Goal: Task Accomplishment & Management: Use online tool/utility

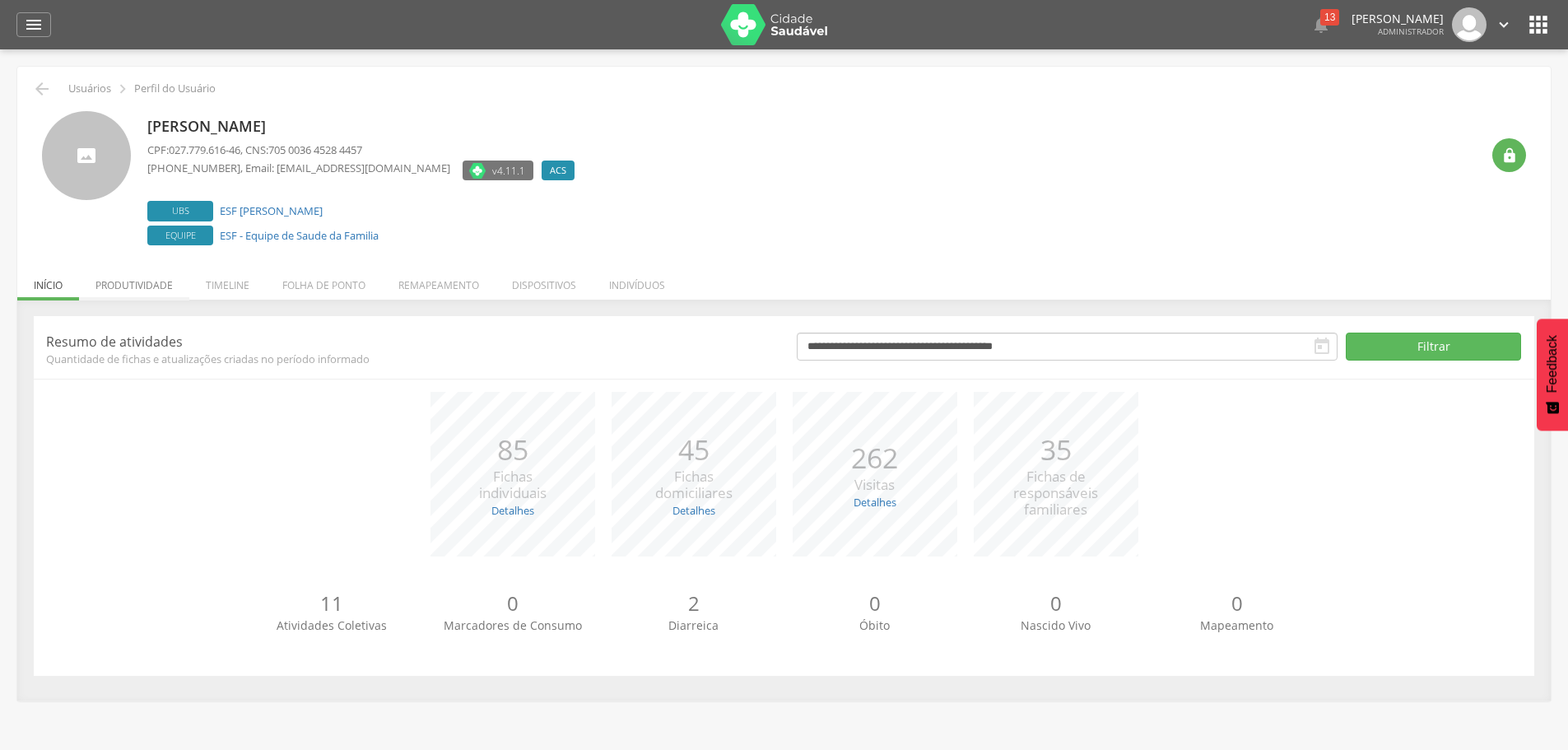
click at [109, 268] on li "Produtividade" at bounding box center [134, 280] width 110 height 38
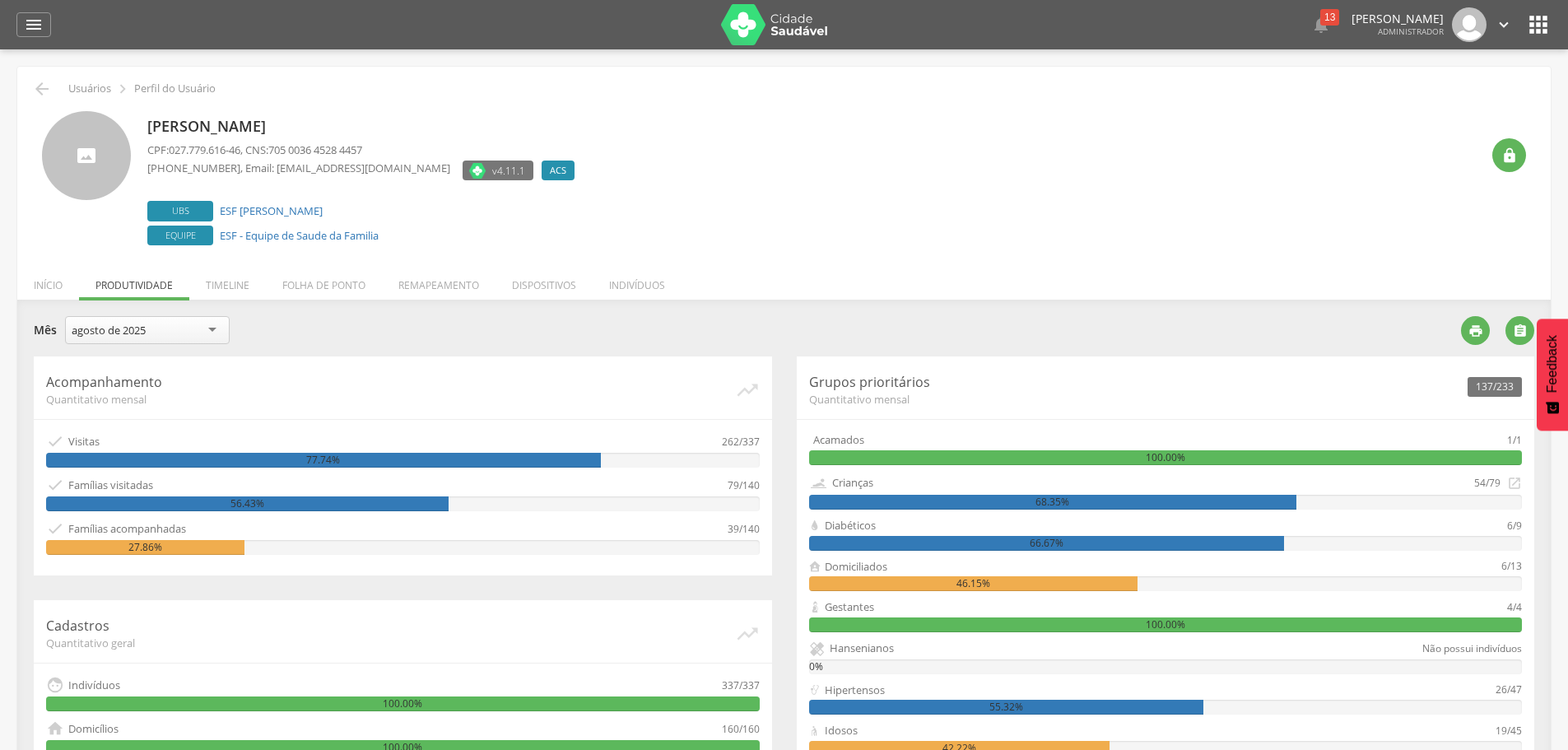
click at [113, 280] on ul "Início Produtividade Timeline Folha de ponto Remapeamento Gerenciar acesso Quar…" at bounding box center [784, 286] width 1534 height 14
click at [221, 335] on div "agosto de 2025" at bounding box center [147, 329] width 165 height 28
click at [109, 356] on div "**********" at bounding box center [741, 335] width 1415 height 40
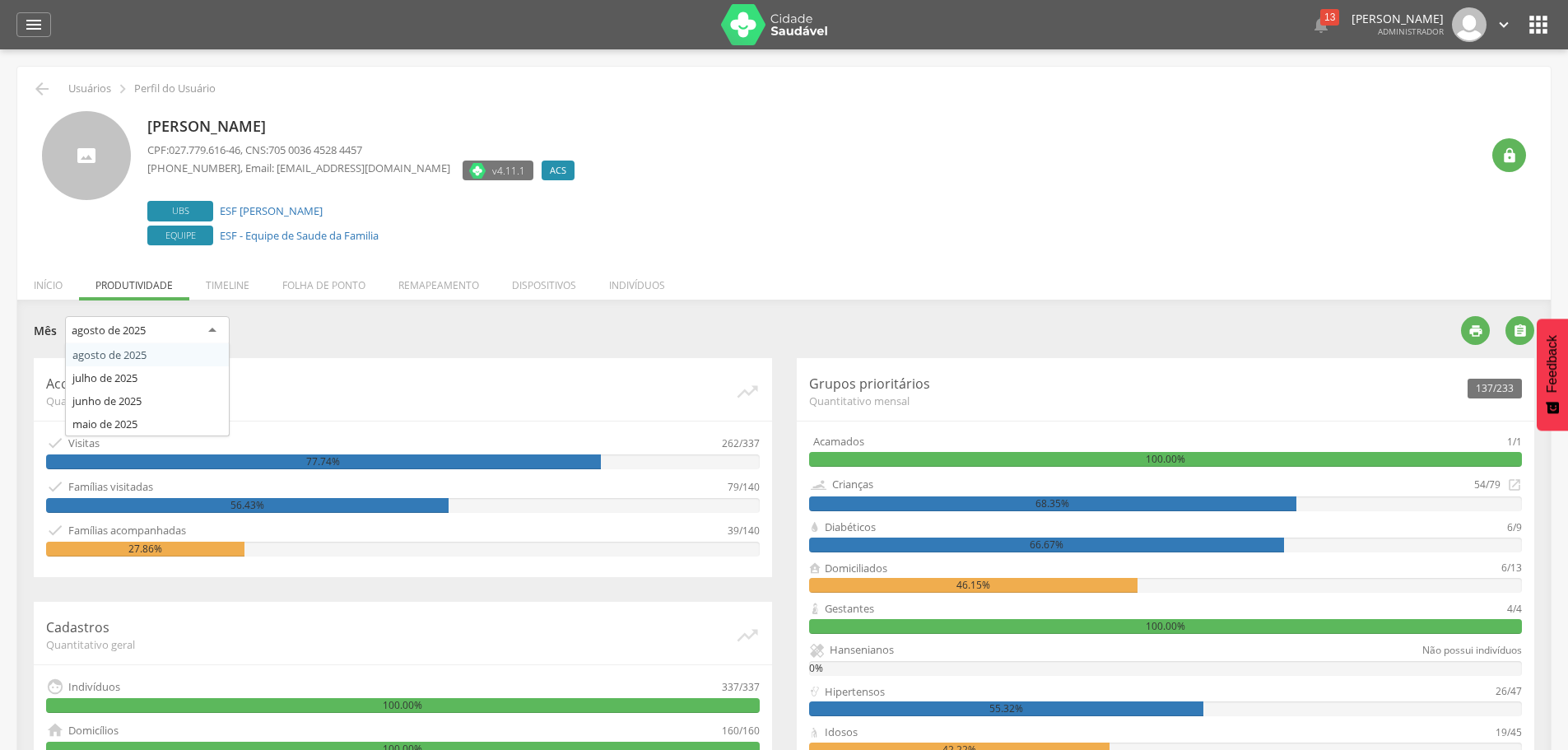
click at [104, 327] on div "agosto de 2025" at bounding box center [108, 330] width 74 height 15
click at [57, 272] on li "Início" at bounding box center [47, 280] width 61 height 38
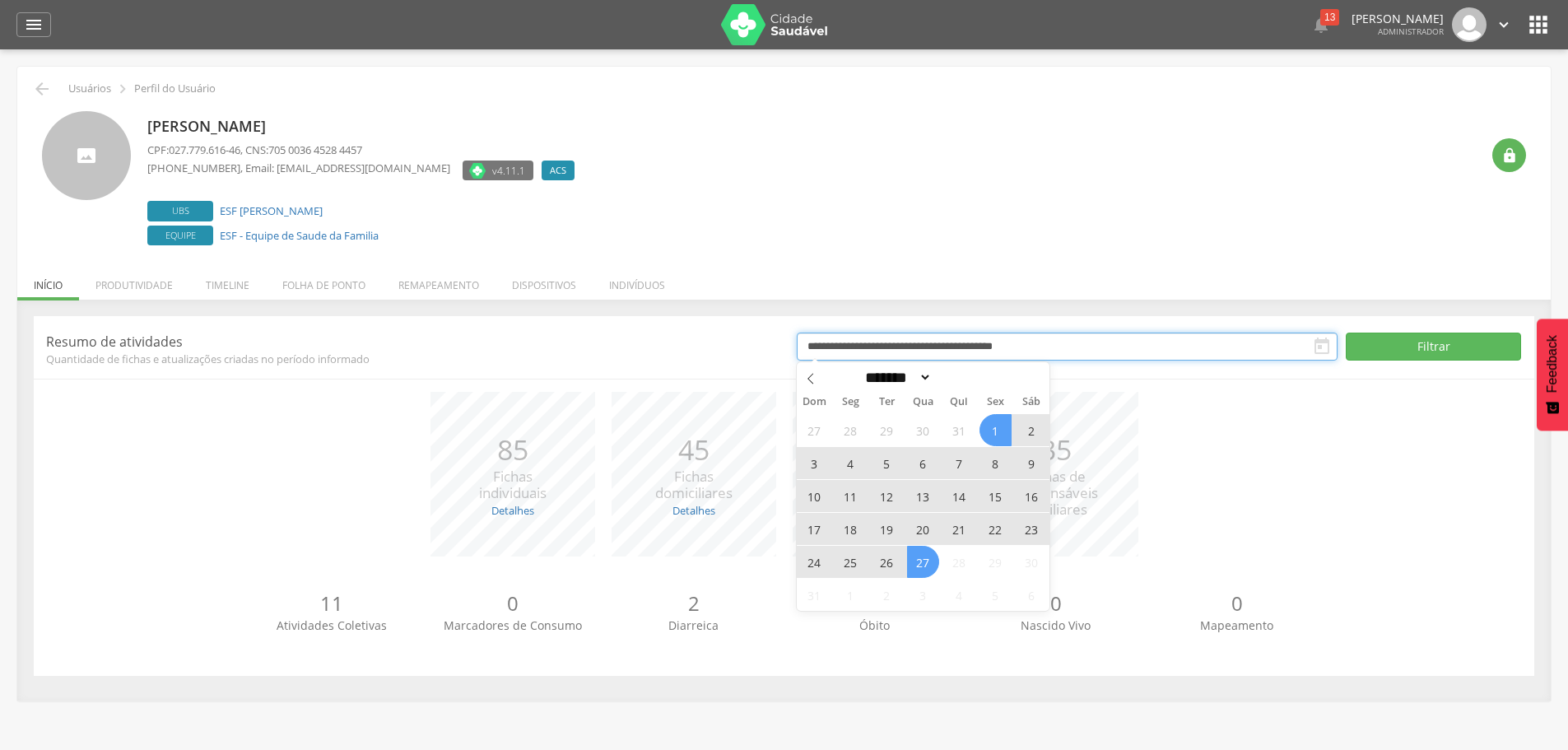
drag, startPoint x: 1080, startPoint y: 345, endPoint x: 1062, endPoint y: 345, distance: 18.0
click at [1062, 345] on input "**********" at bounding box center [1068, 346] width 542 height 28
click at [812, 383] on icon at bounding box center [811, 379] width 5 height 11
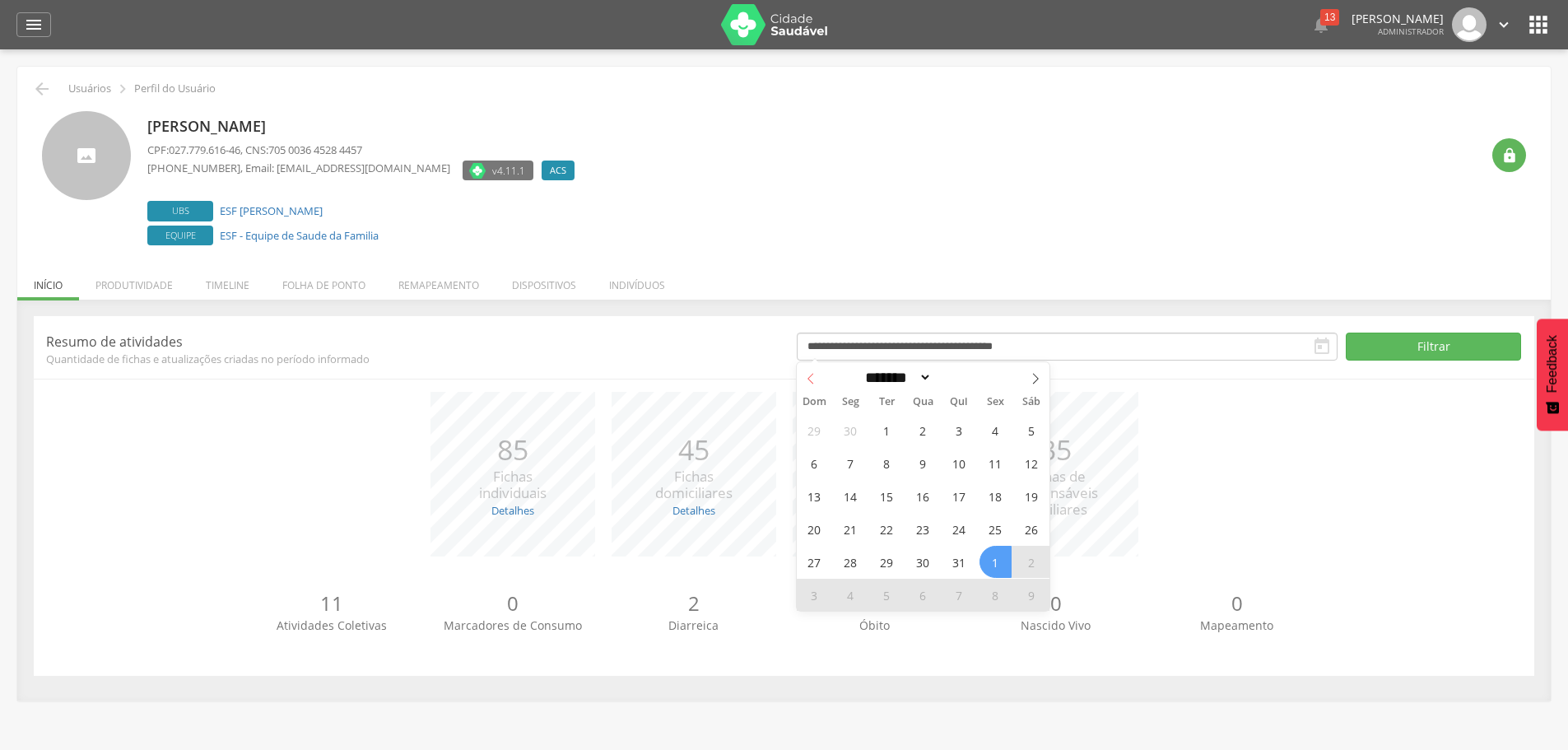
click at [812, 383] on icon at bounding box center [811, 379] width 5 height 11
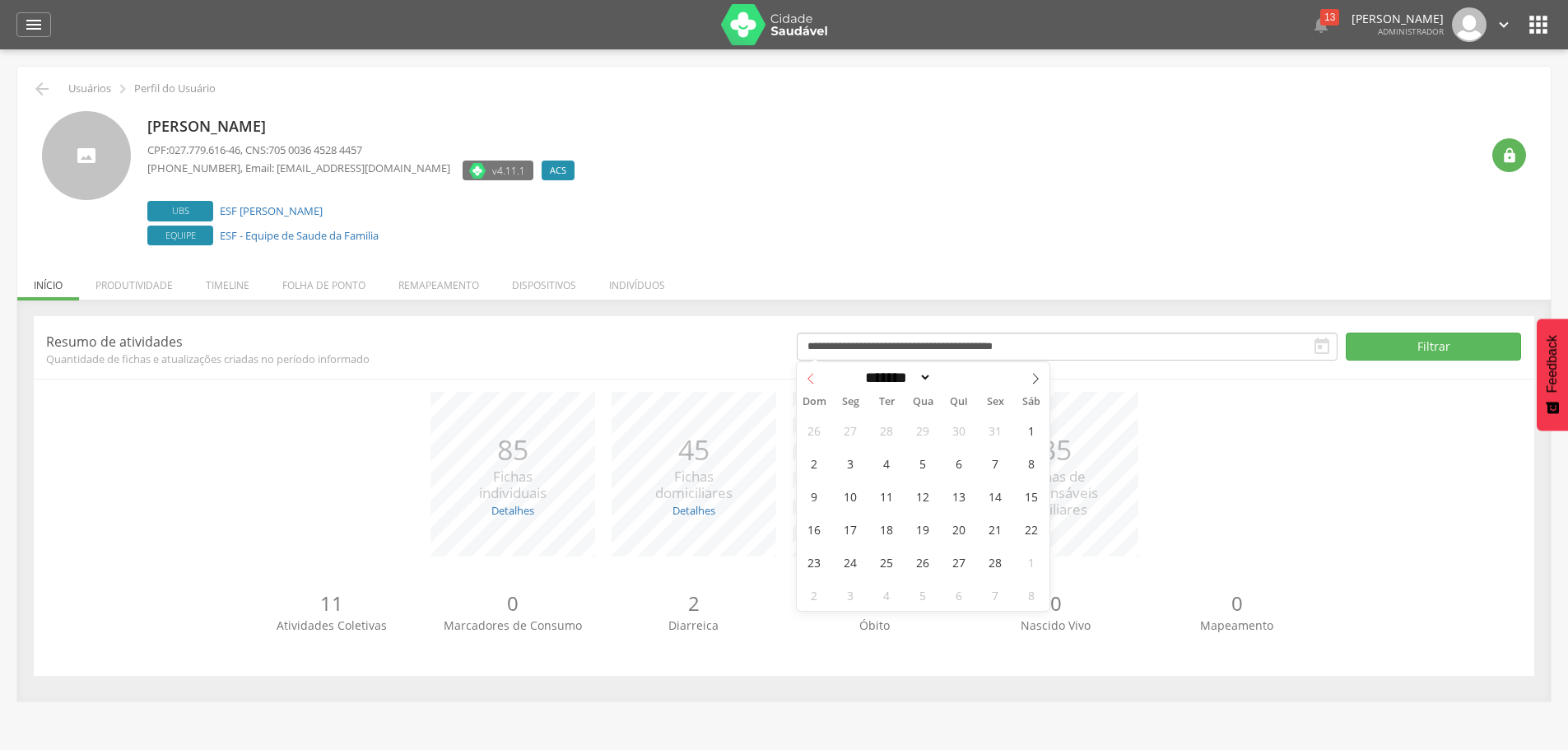
click at [804, 367] on span at bounding box center [811, 375] width 28 height 28
select select "*"
click at [924, 431] on span "1" at bounding box center [924, 430] width 32 height 32
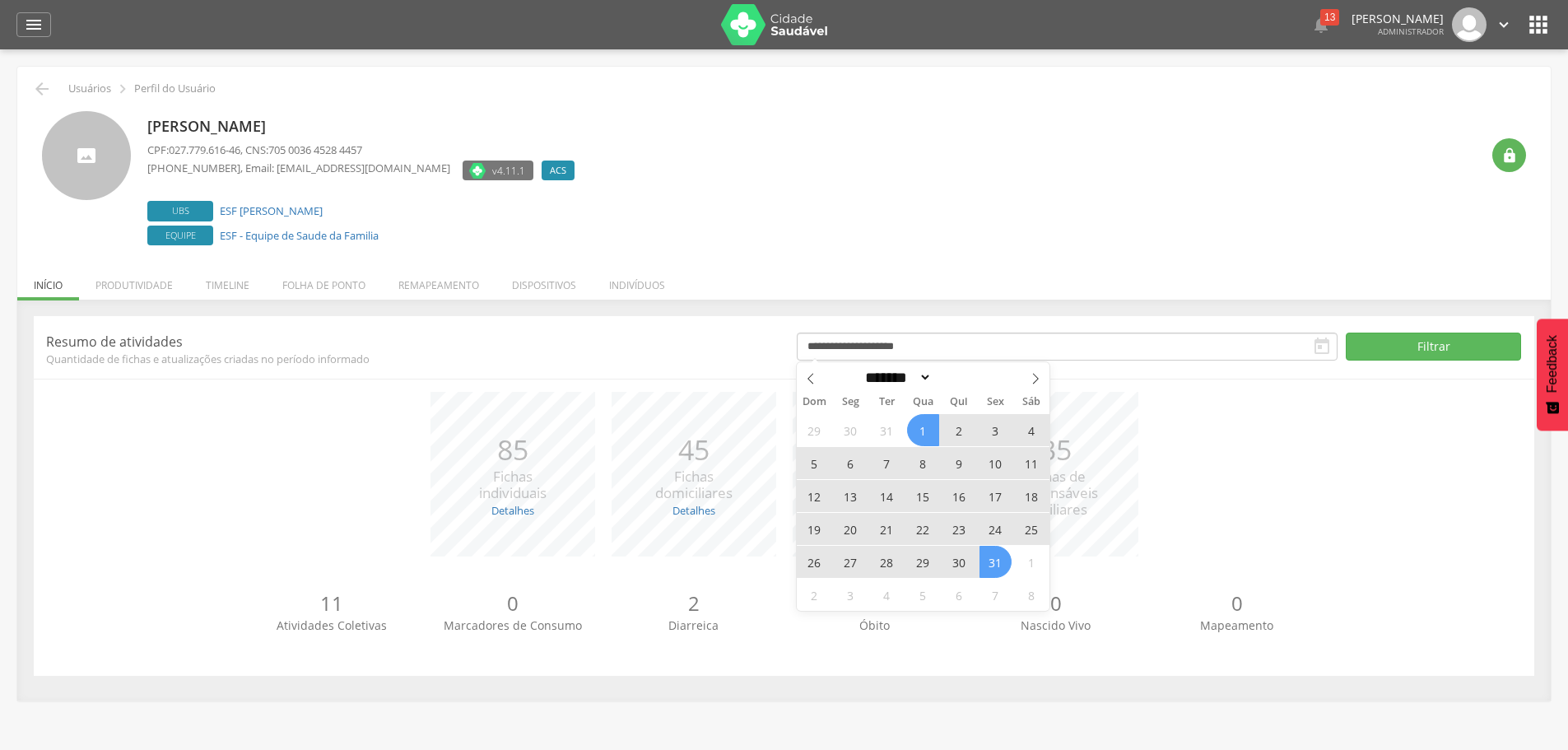
click at [994, 560] on span "31" at bounding box center [996, 561] width 32 height 32
type input "**********"
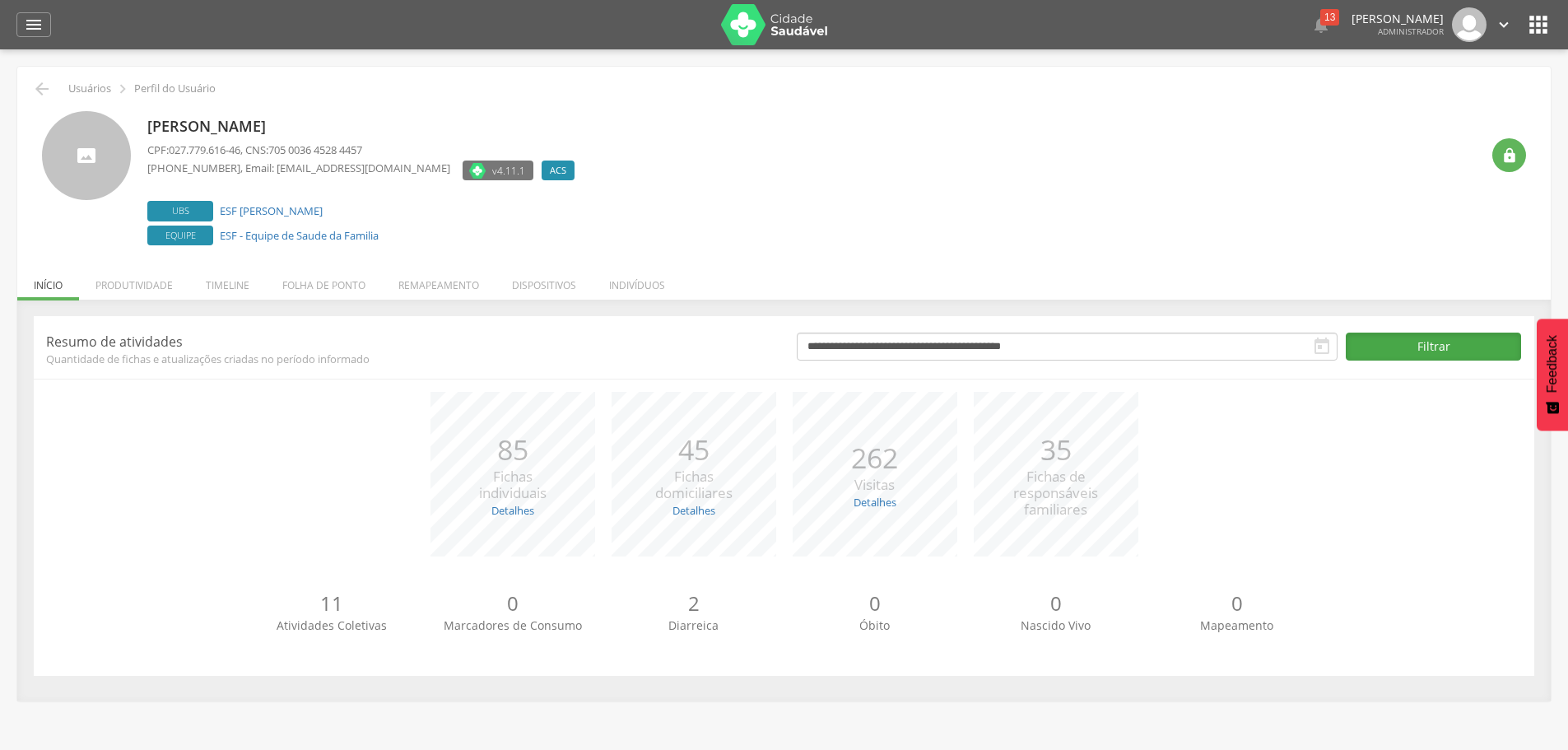
click at [1393, 342] on button "Filtrar" at bounding box center [1434, 346] width 175 height 28
click at [158, 286] on li "Produtividade" at bounding box center [134, 280] width 110 height 38
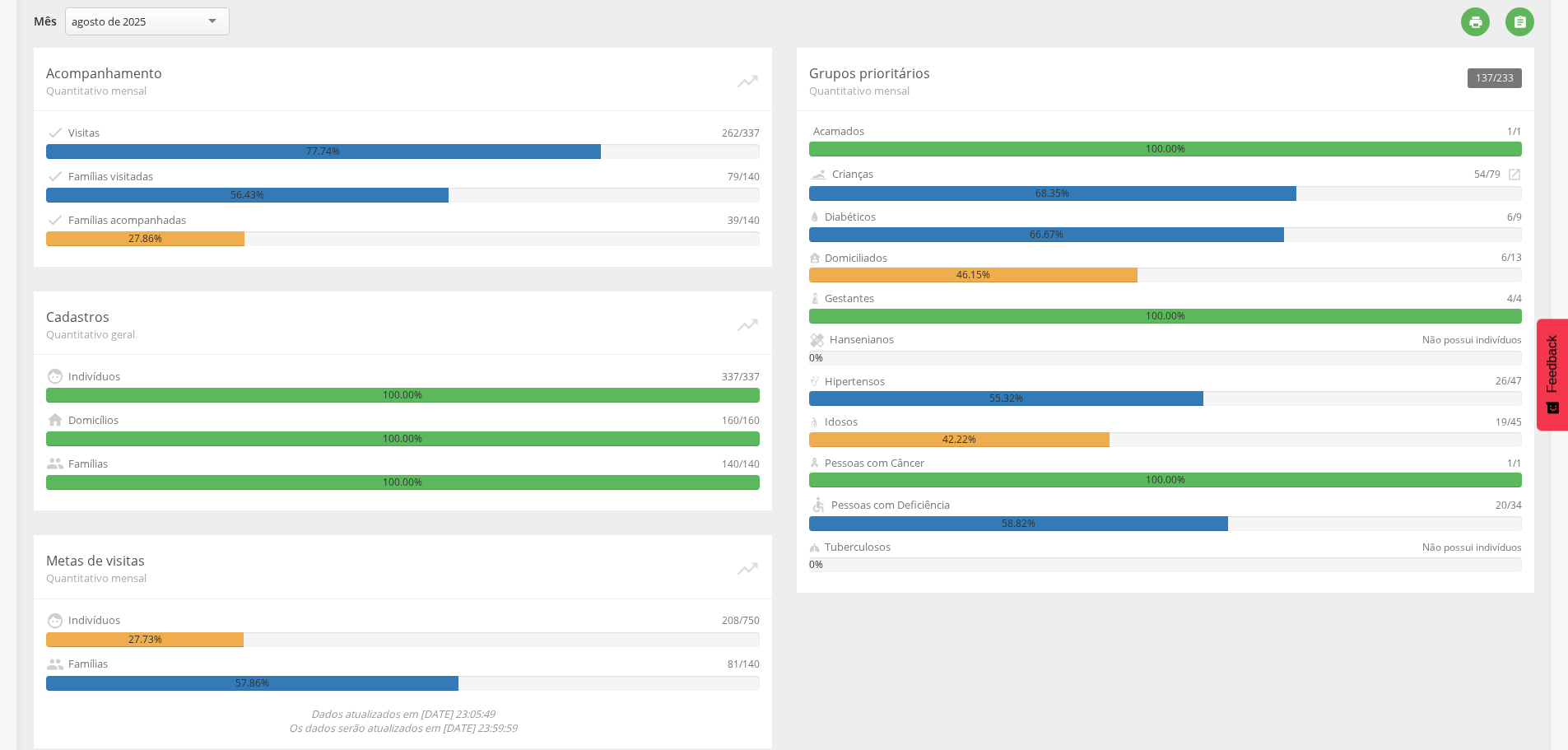
scroll to position [325, 0]
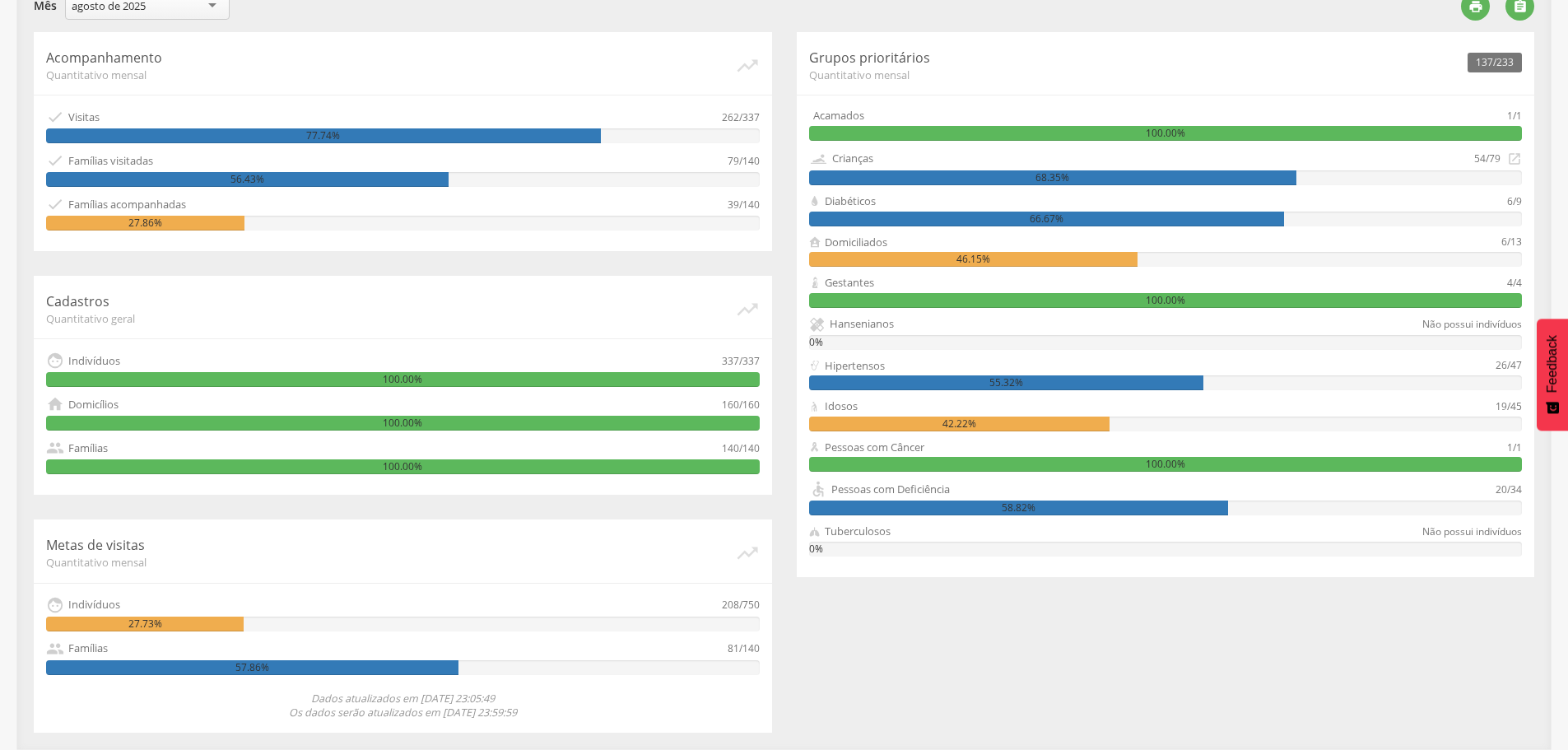
click at [746, 64] on icon "" at bounding box center [748, 66] width 25 height 25
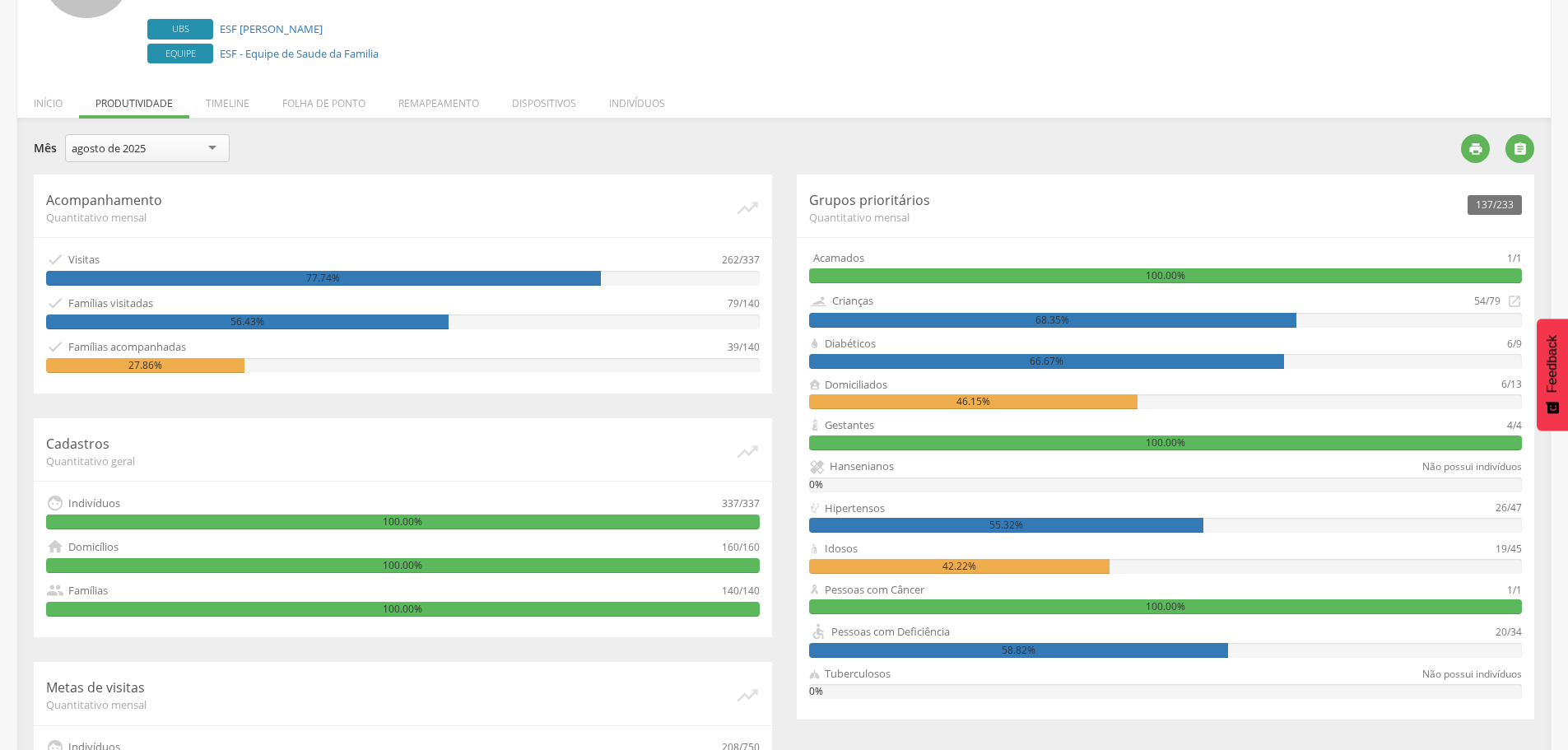
scroll to position [77, 0]
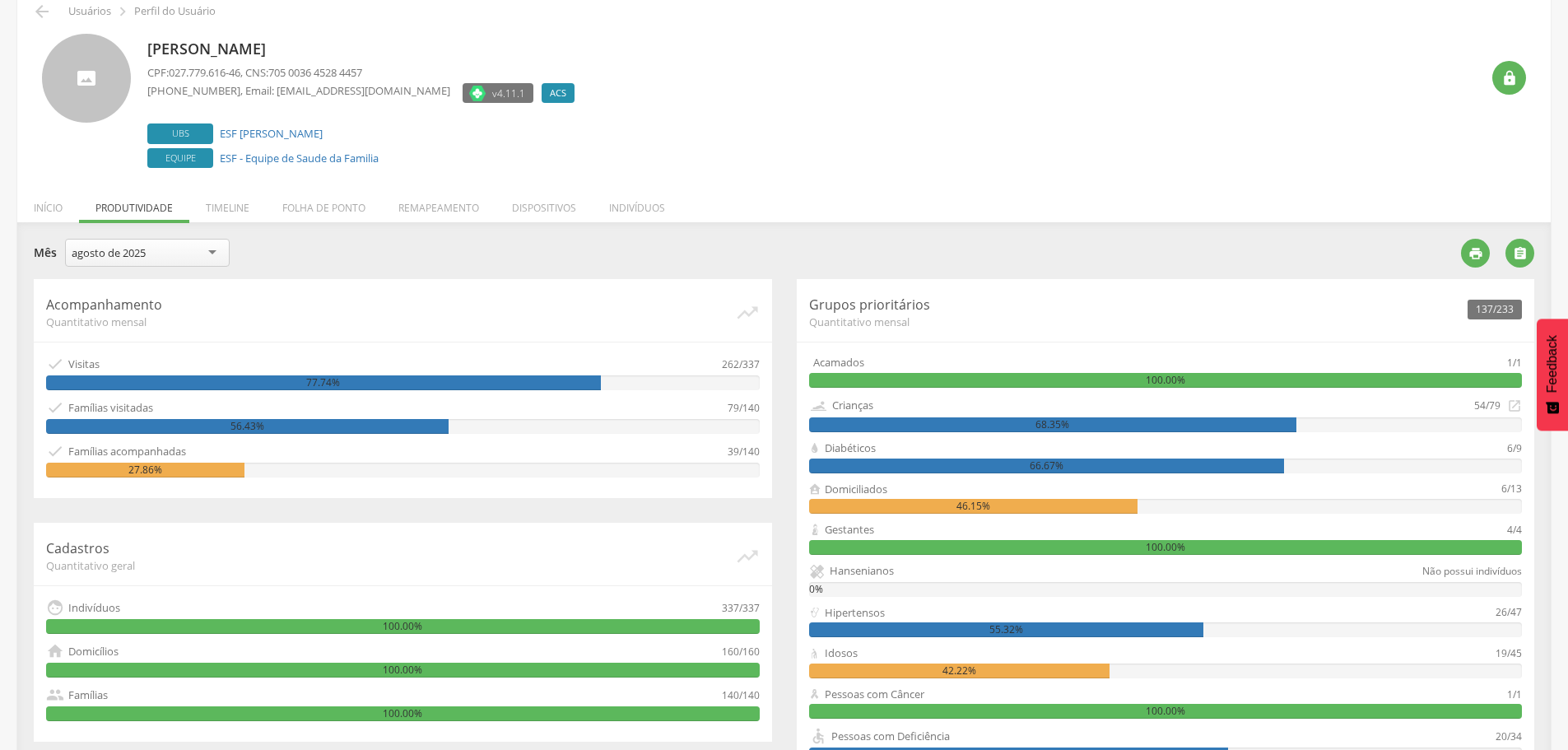
click at [651, 206] on li "Indivíduos" at bounding box center [637, 203] width 89 height 38
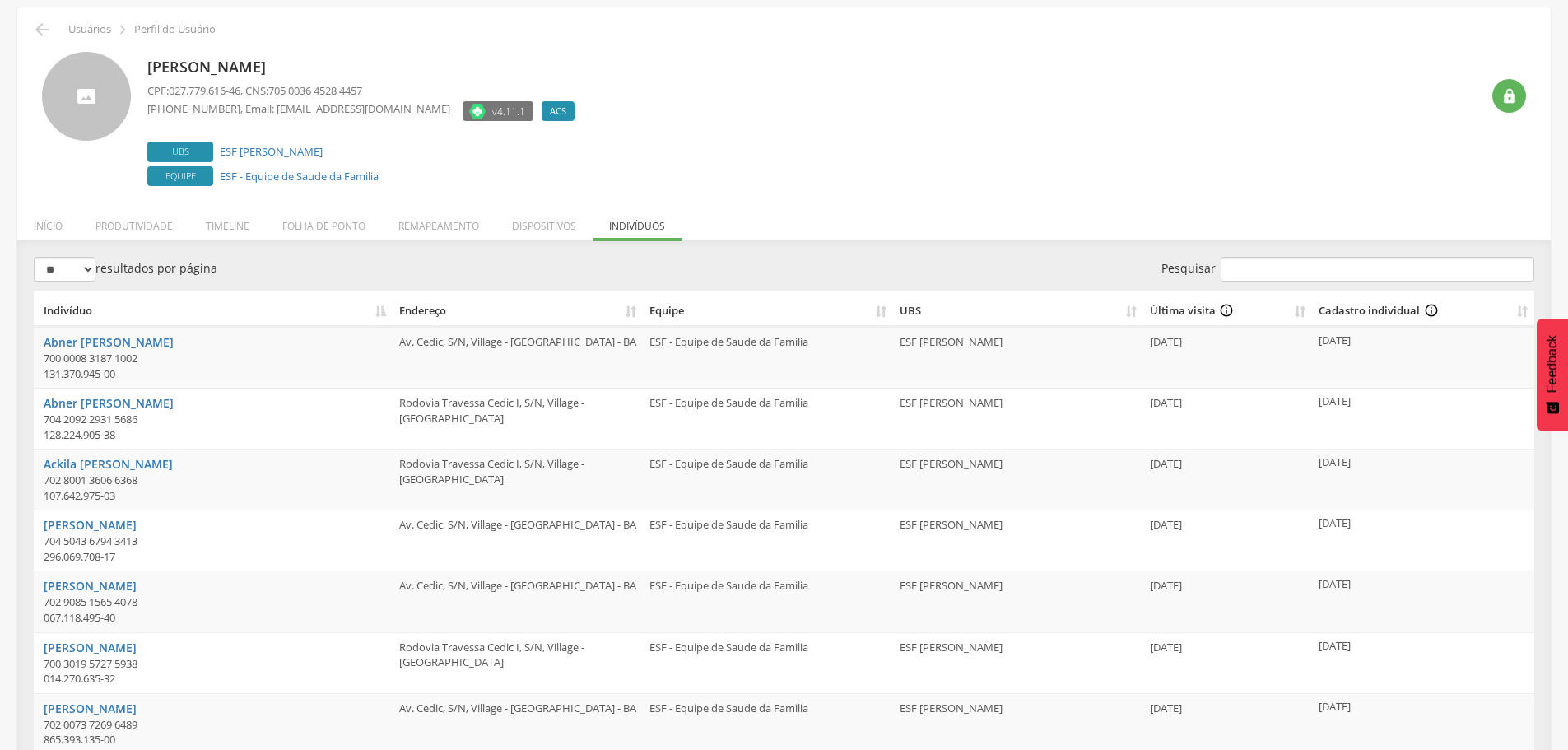
scroll to position [0, 0]
